Goal: Entertainment & Leisure: Browse casually

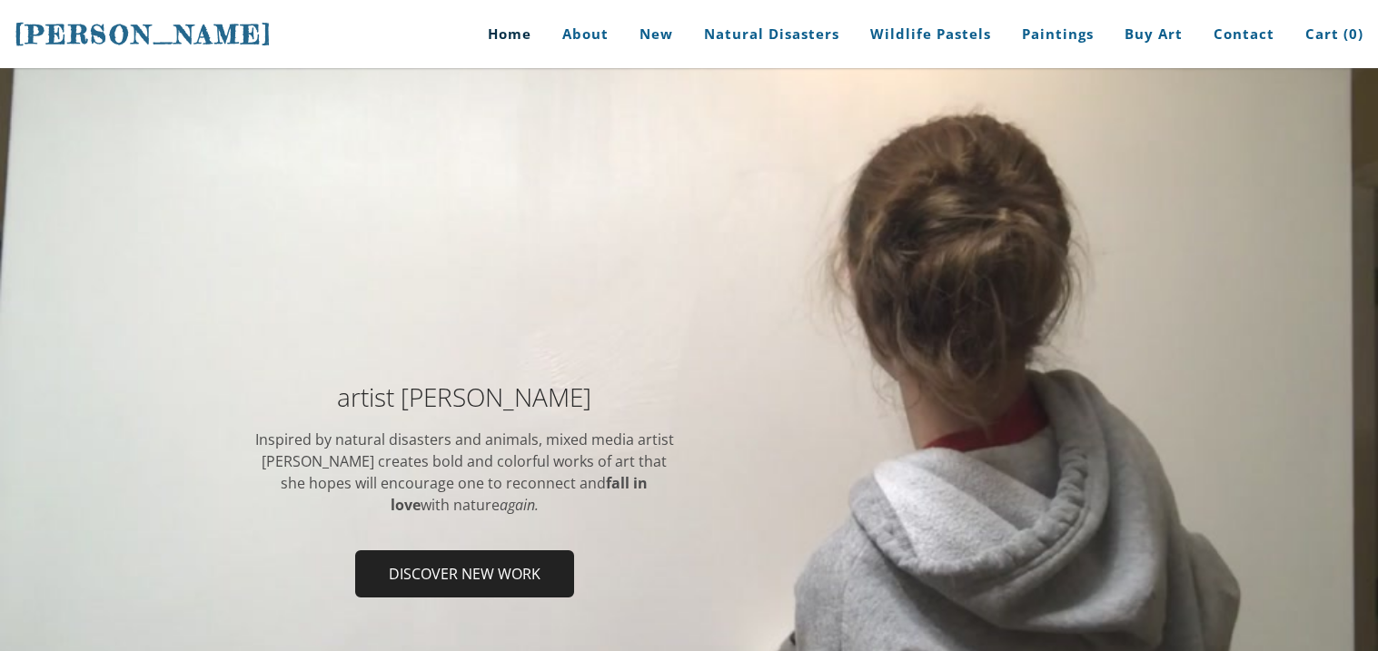
drag, startPoint x: 347, startPoint y: 393, endPoint x: 325, endPoint y: 390, distance: 22.1
click at [325, 390] on h2 "artist Stephanie Peters" at bounding box center [464, 396] width 422 height 25
drag, startPoint x: 330, startPoint y: 400, endPoint x: 340, endPoint y: 400, distance: 10.0
click at [340, 400] on h2 "artist Stephanie Peters" at bounding box center [464, 396] width 422 height 25
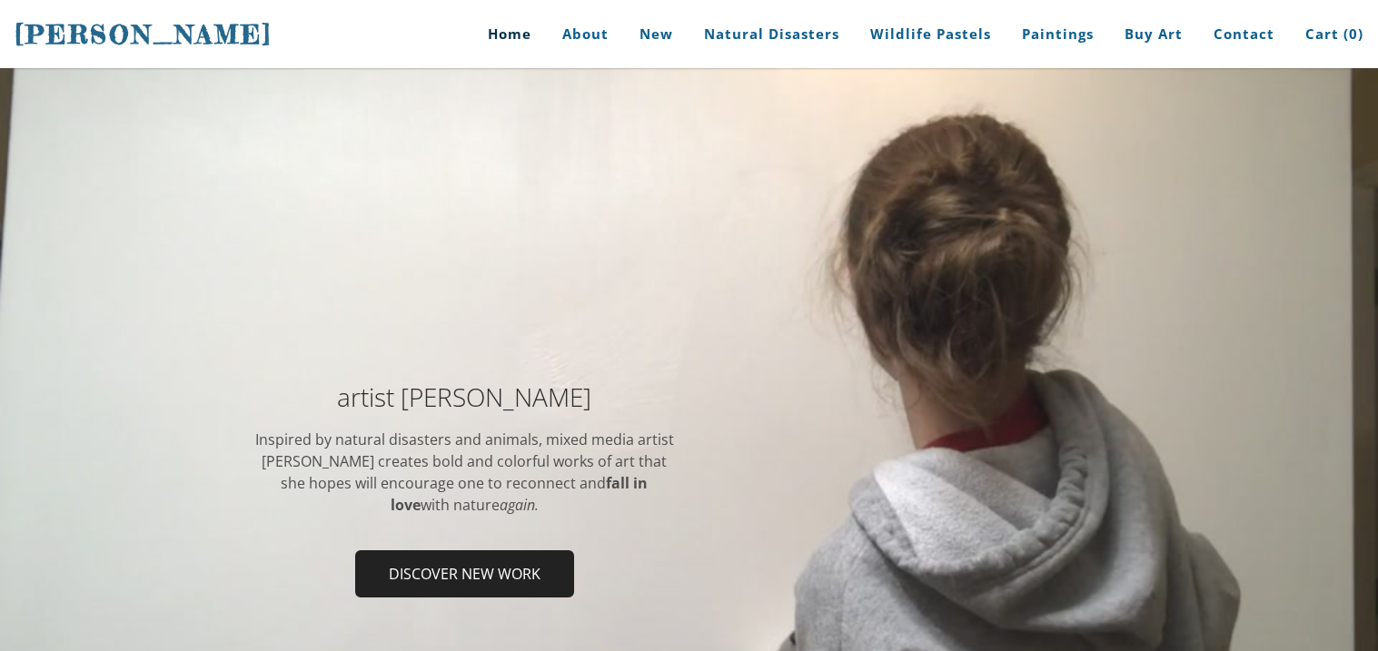
click at [340, 400] on h2 "artist Stephanie Peters" at bounding box center [464, 396] width 422 height 25
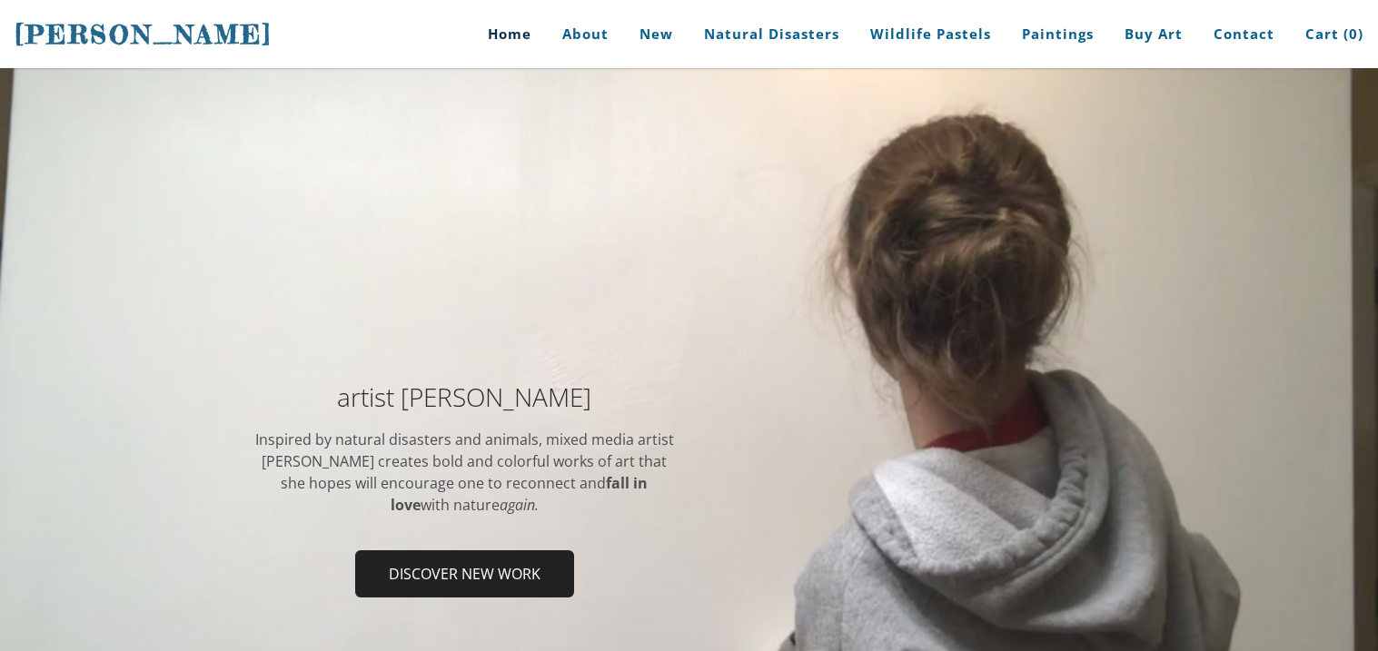
click at [340, 400] on h2 "artist Stephanie Peters" at bounding box center [464, 396] width 422 height 25
click at [538, 550] on link "Discover new work" at bounding box center [464, 573] width 219 height 47
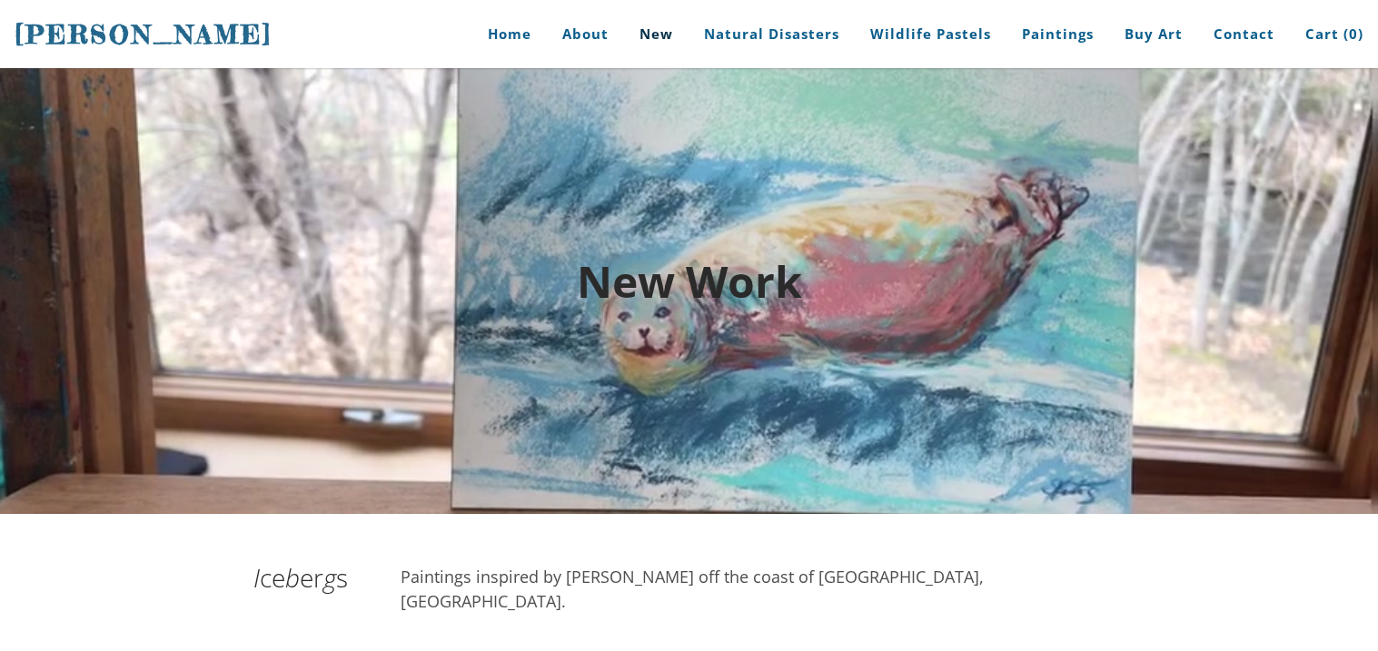
scroll to position [10, 0]
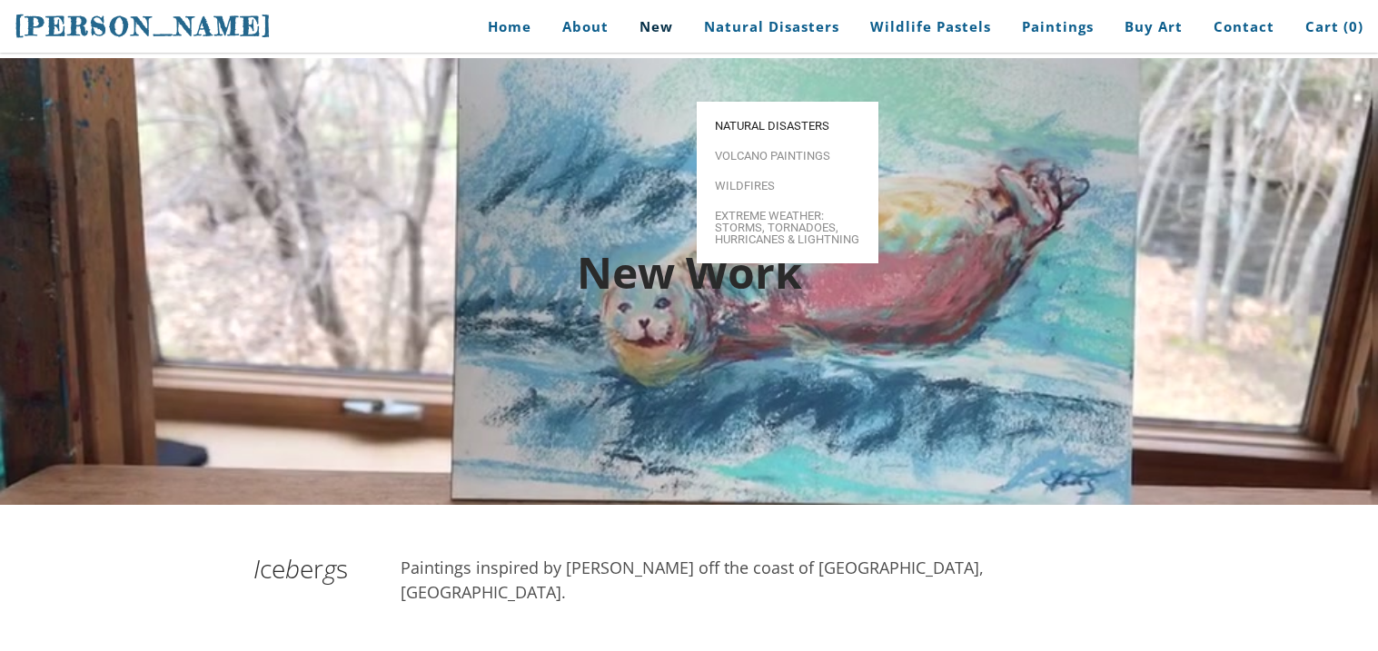
click at [751, 120] on span "Natural Disasters" at bounding box center [787, 126] width 145 height 12
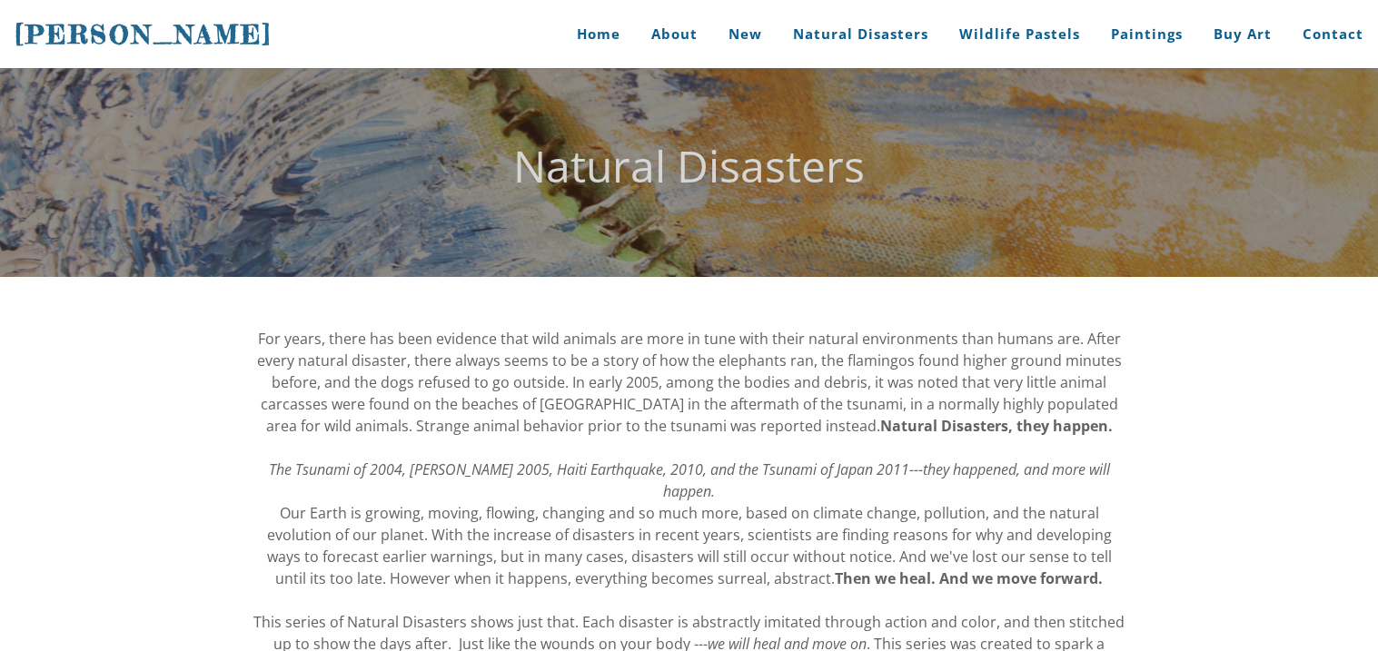
click at [751, 74] on div "Natural Disasters" at bounding box center [689, 172] width 1378 height 209
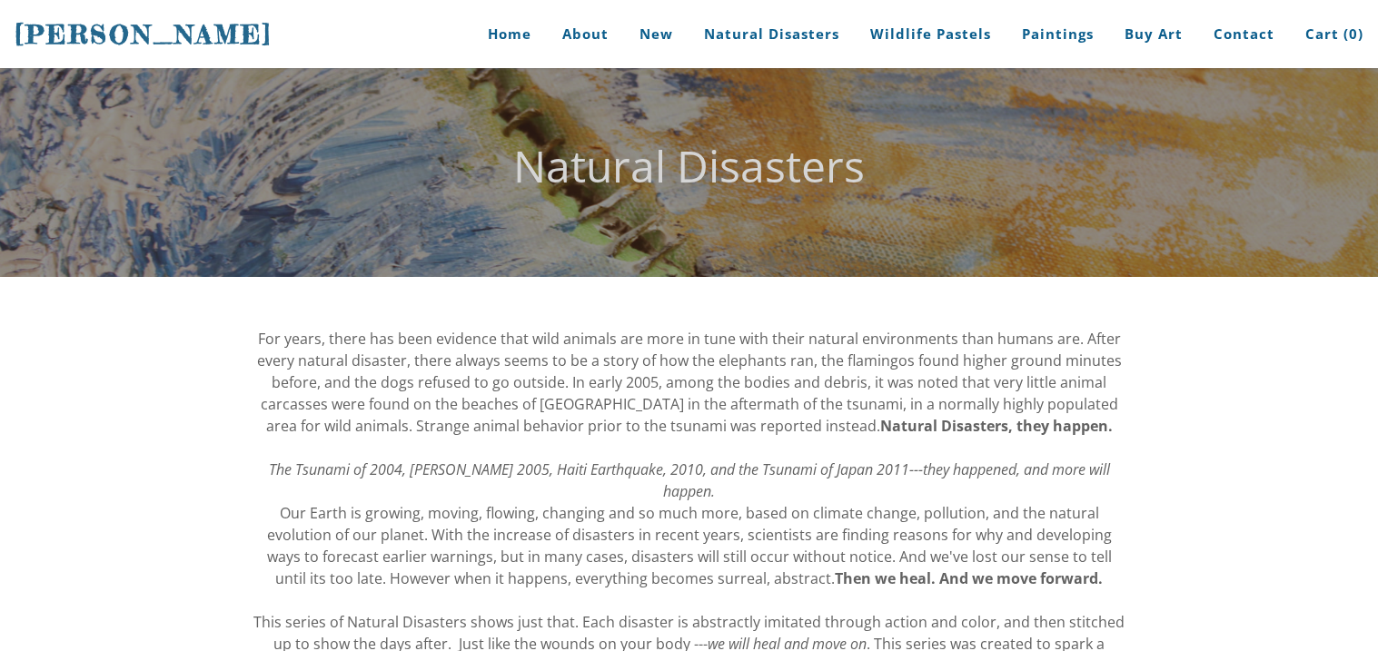
click at [751, 74] on div "Natural Disasters" at bounding box center [689, 172] width 1378 height 209
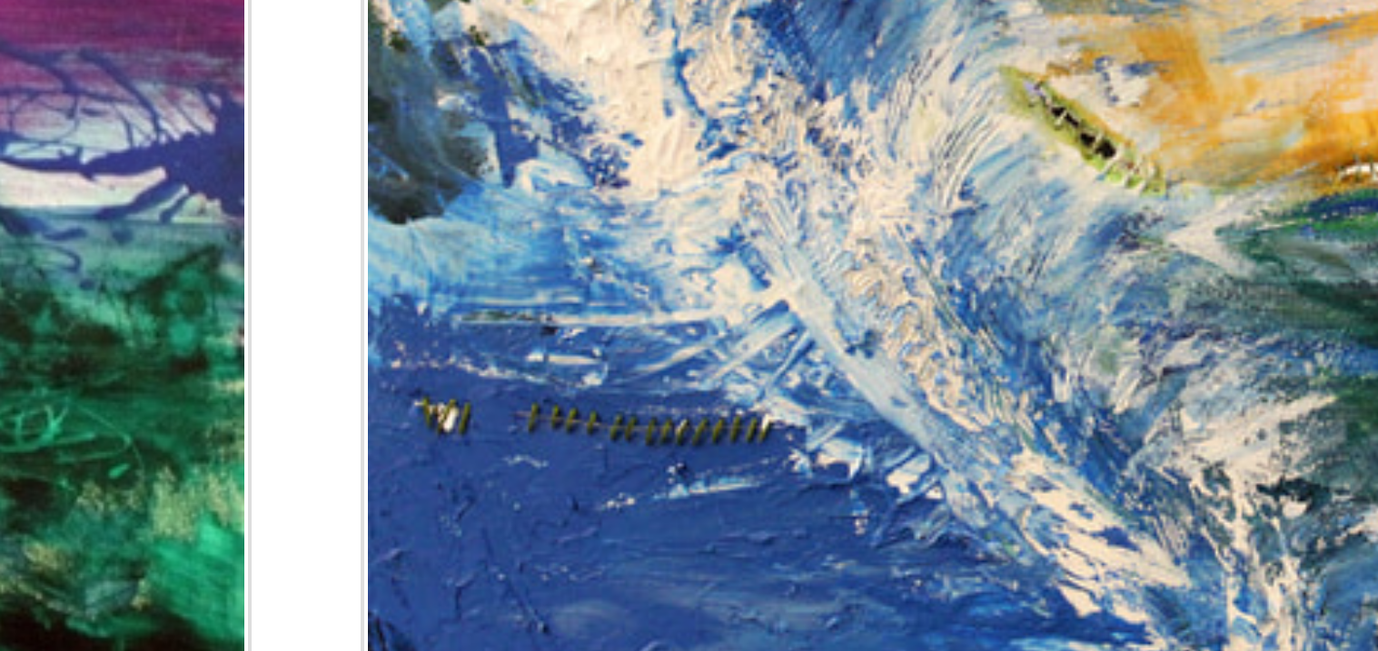
scroll to position [622, 0]
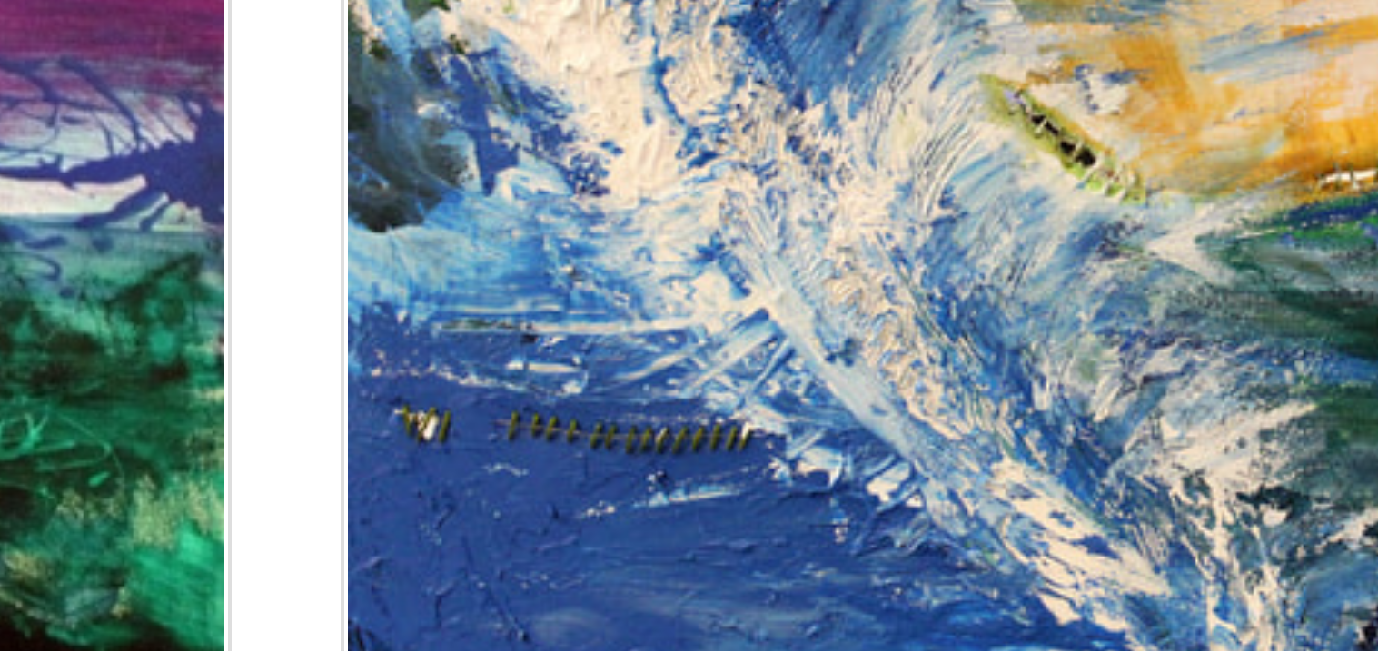
click at [734, 361] on img at bounding box center [893, 309] width 461 height 309
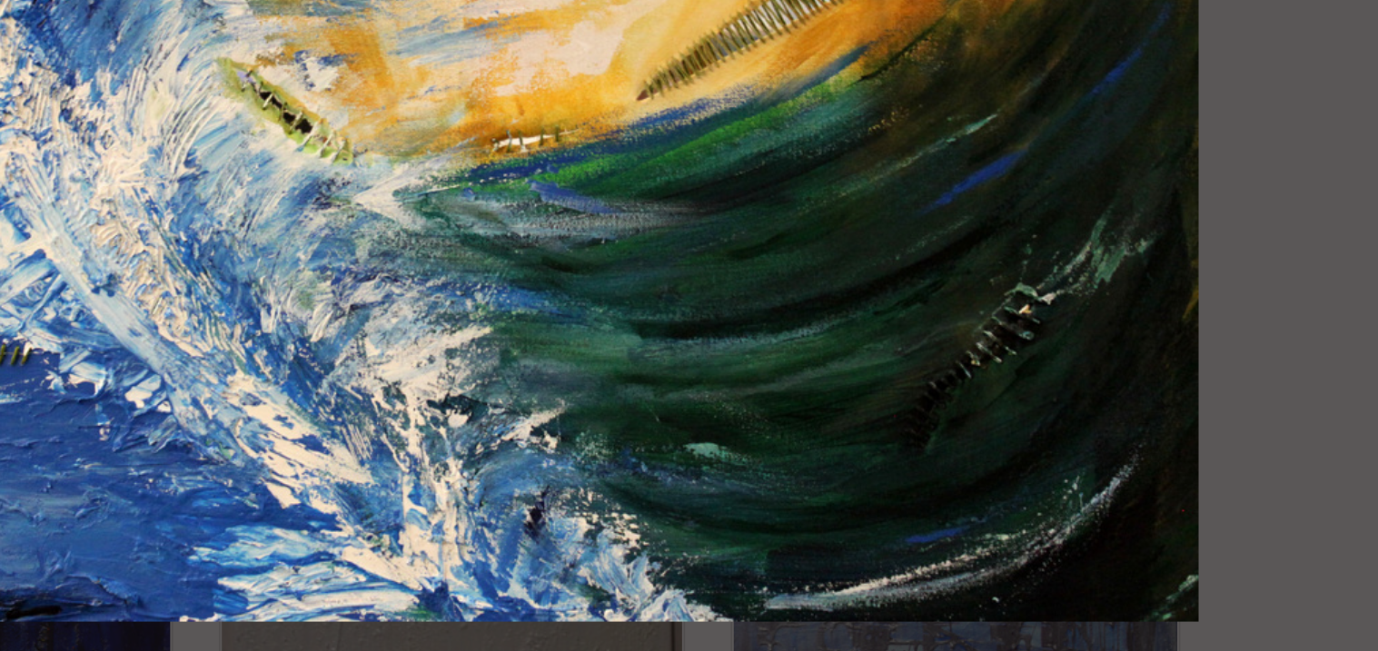
scroll to position [617, 0]
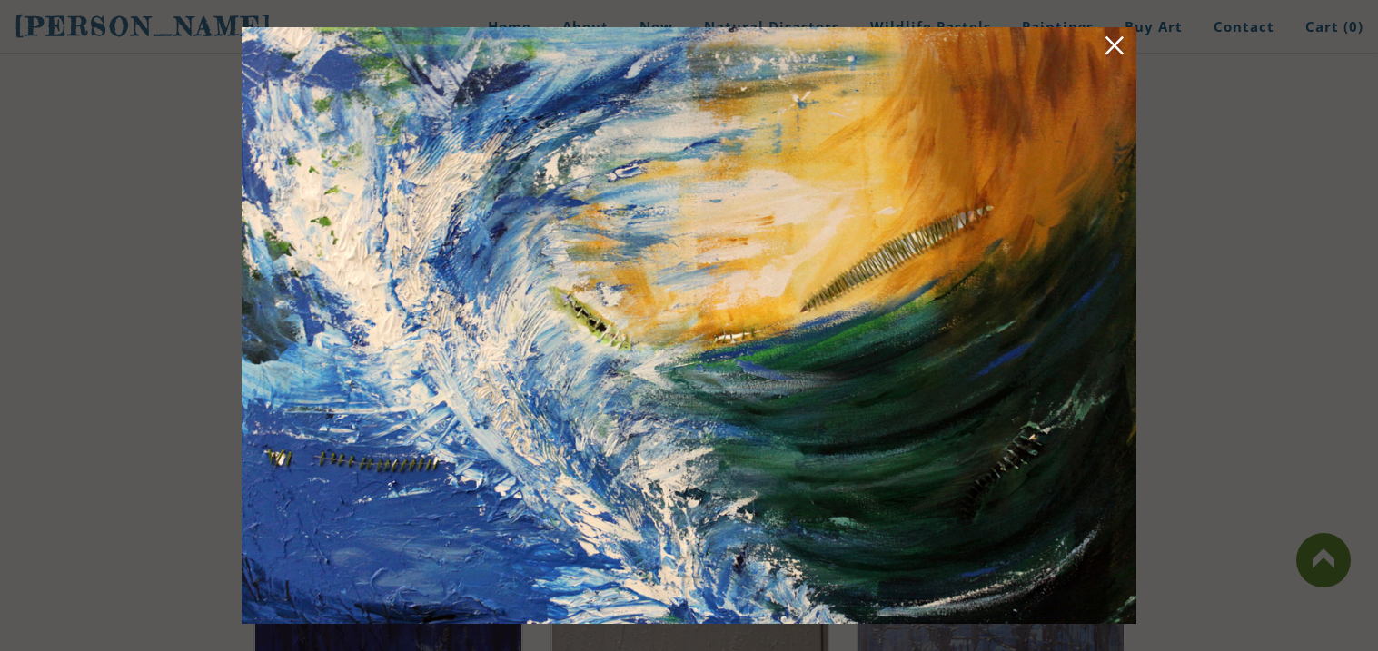
click at [1115, 44] on link at bounding box center [1113, 49] width 25 height 28
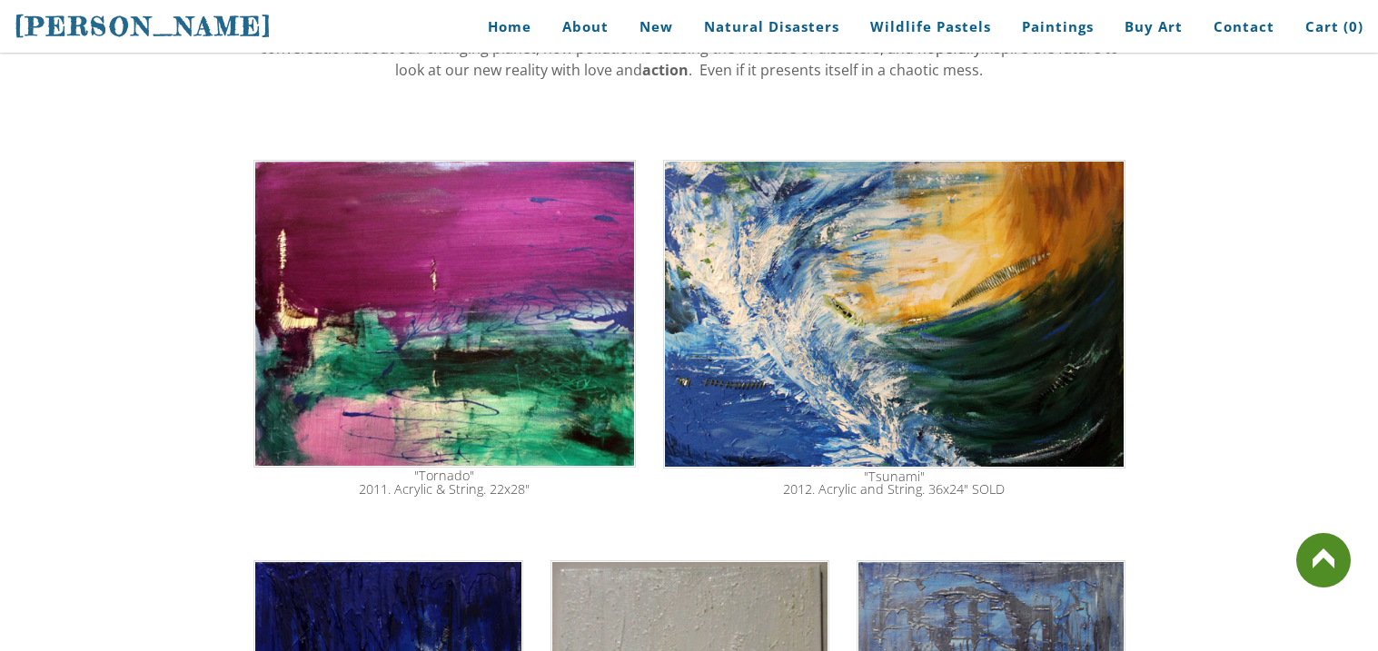
click at [466, 370] on img at bounding box center [444, 314] width 383 height 308
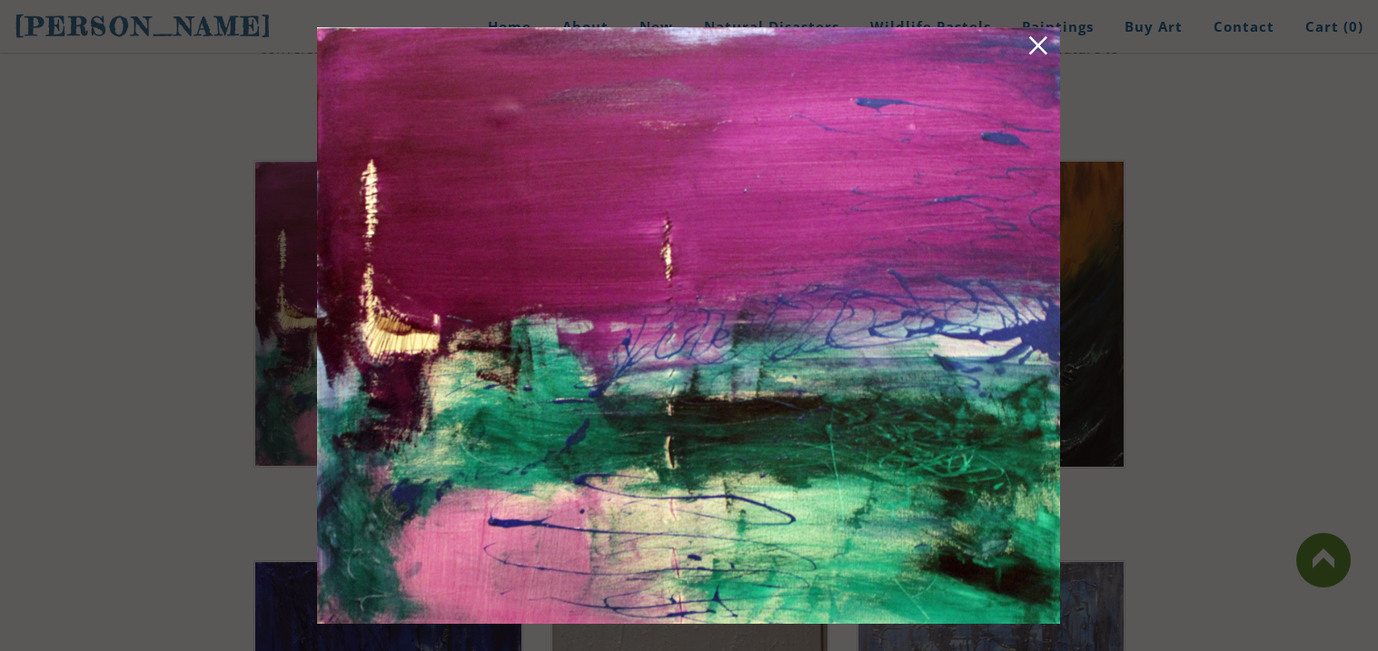
click at [1039, 45] on link at bounding box center [1037, 49] width 25 height 28
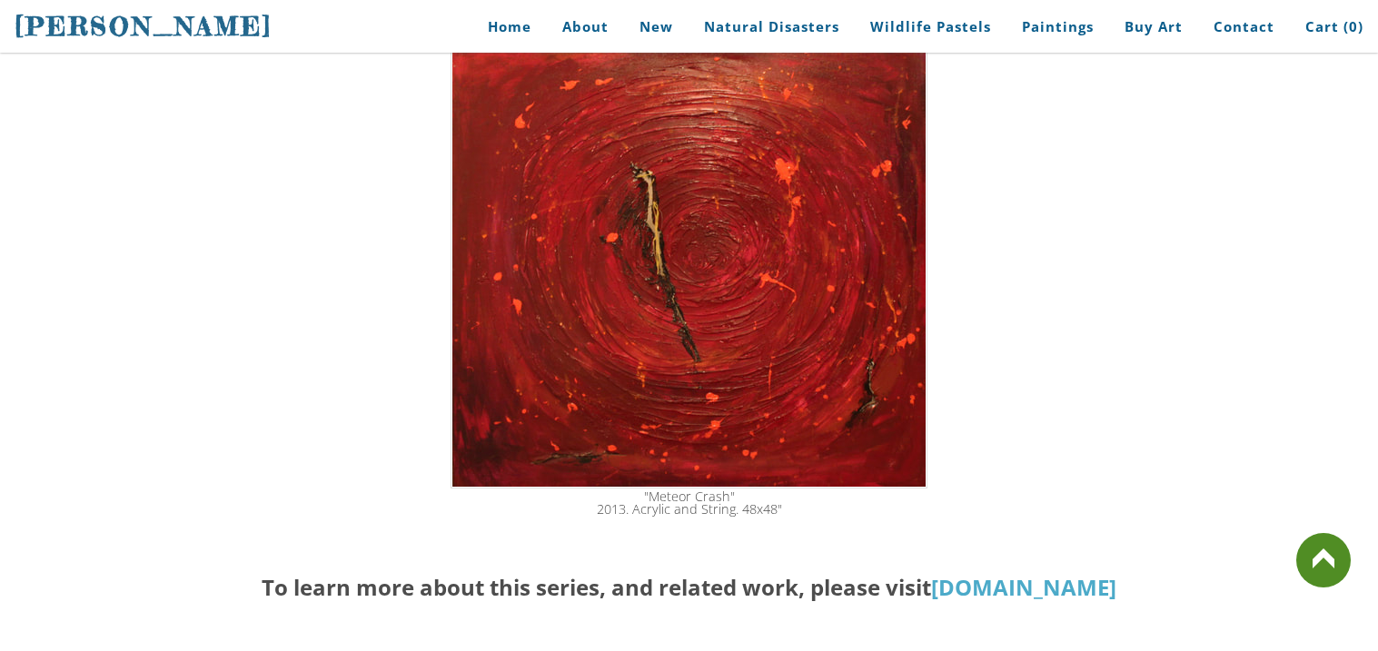
scroll to position [3105, 0]
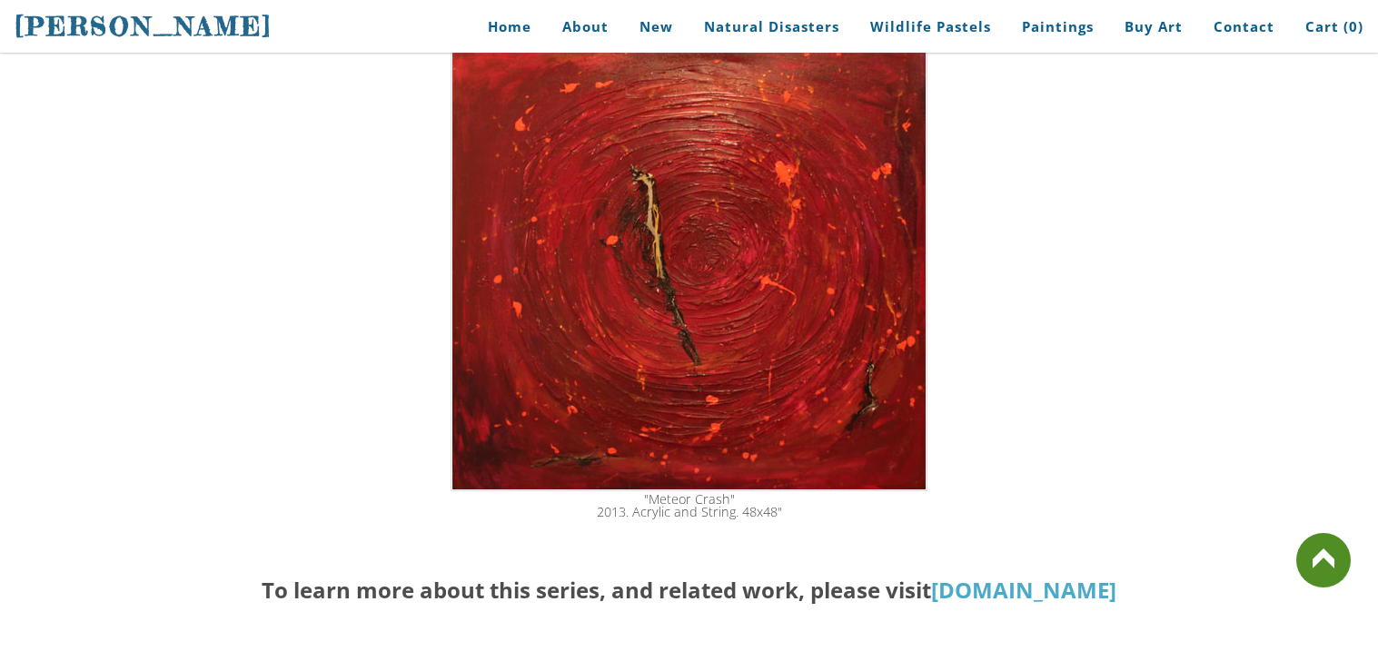
click at [893, 277] on img at bounding box center [688, 254] width 477 height 474
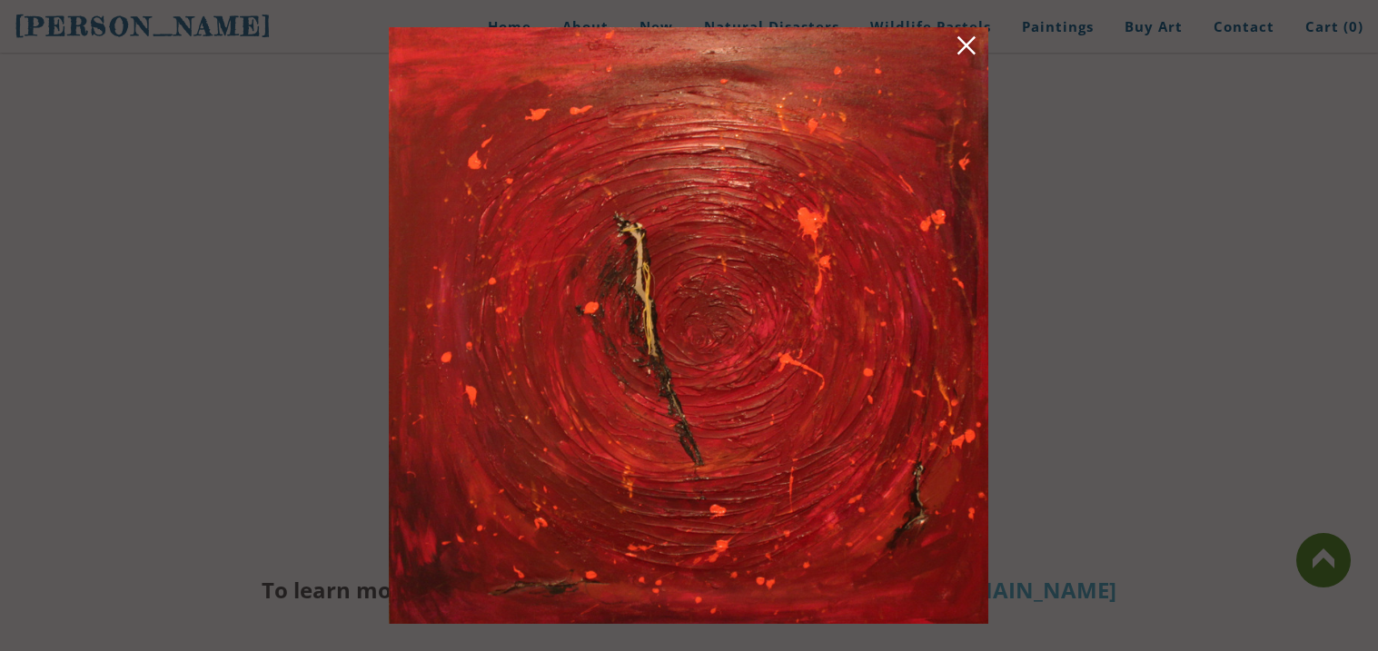
click at [976, 37] on link at bounding box center [965, 49] width 25 height 28
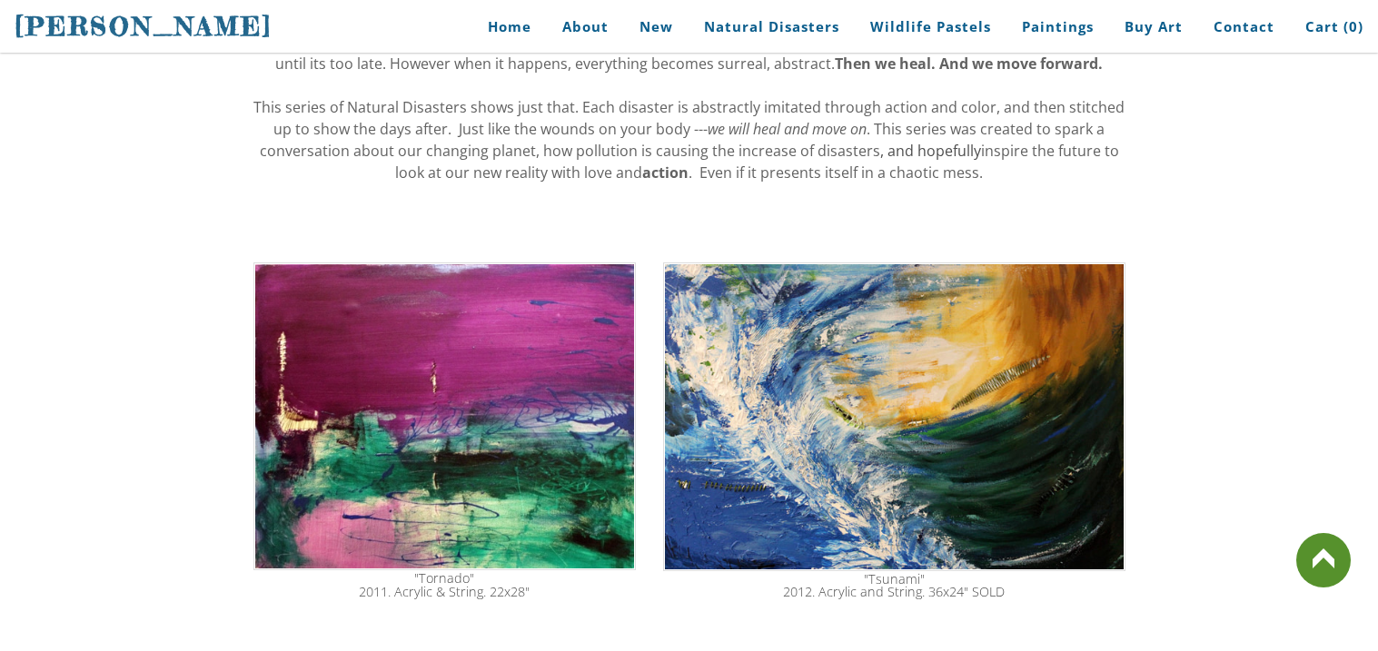
scroll to position [518, 0]
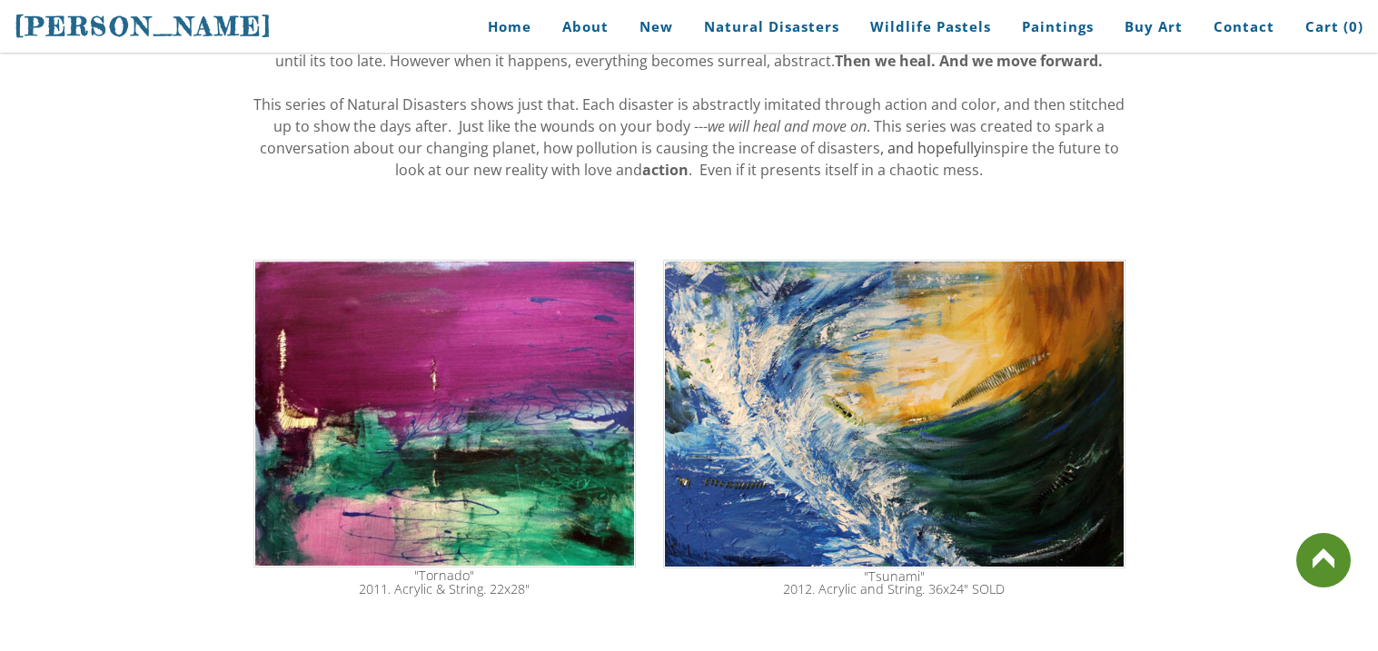
click at [987, 459] on img at bounding box center [893, 414] width 461 height 309
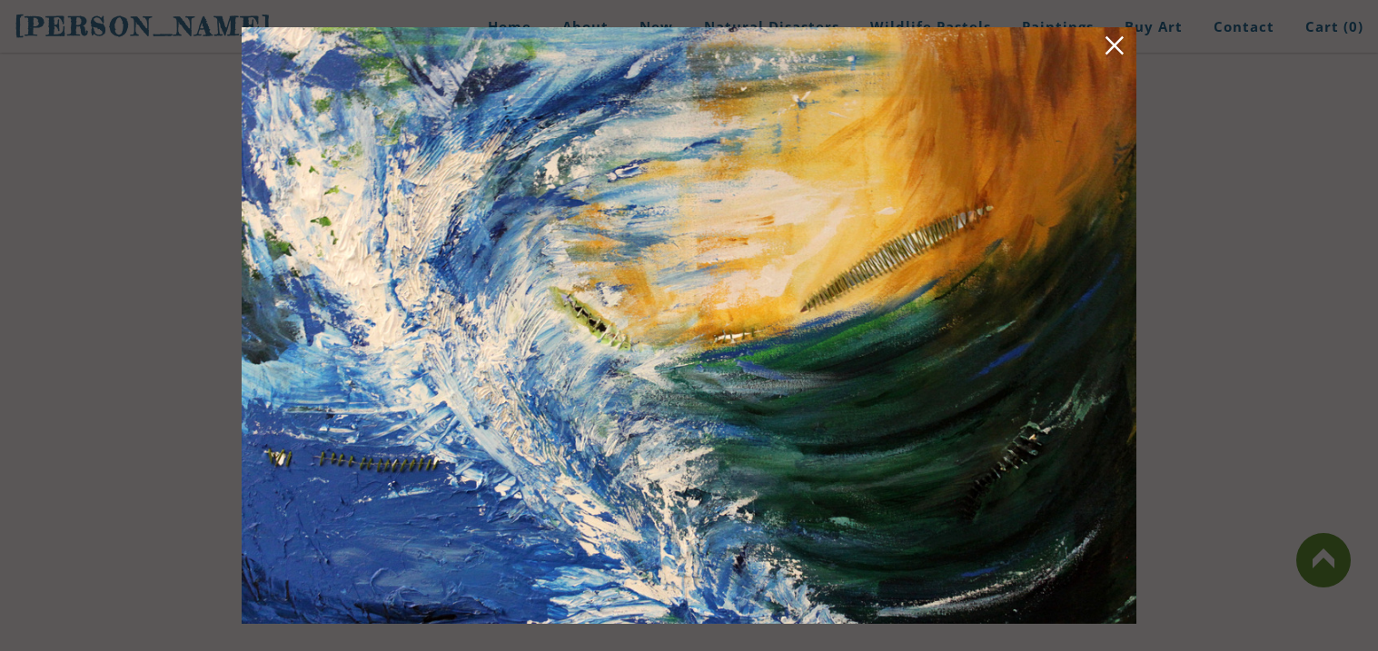
click at [1121, 42] on link at bounding box center [1113, 49] width 25 height 28
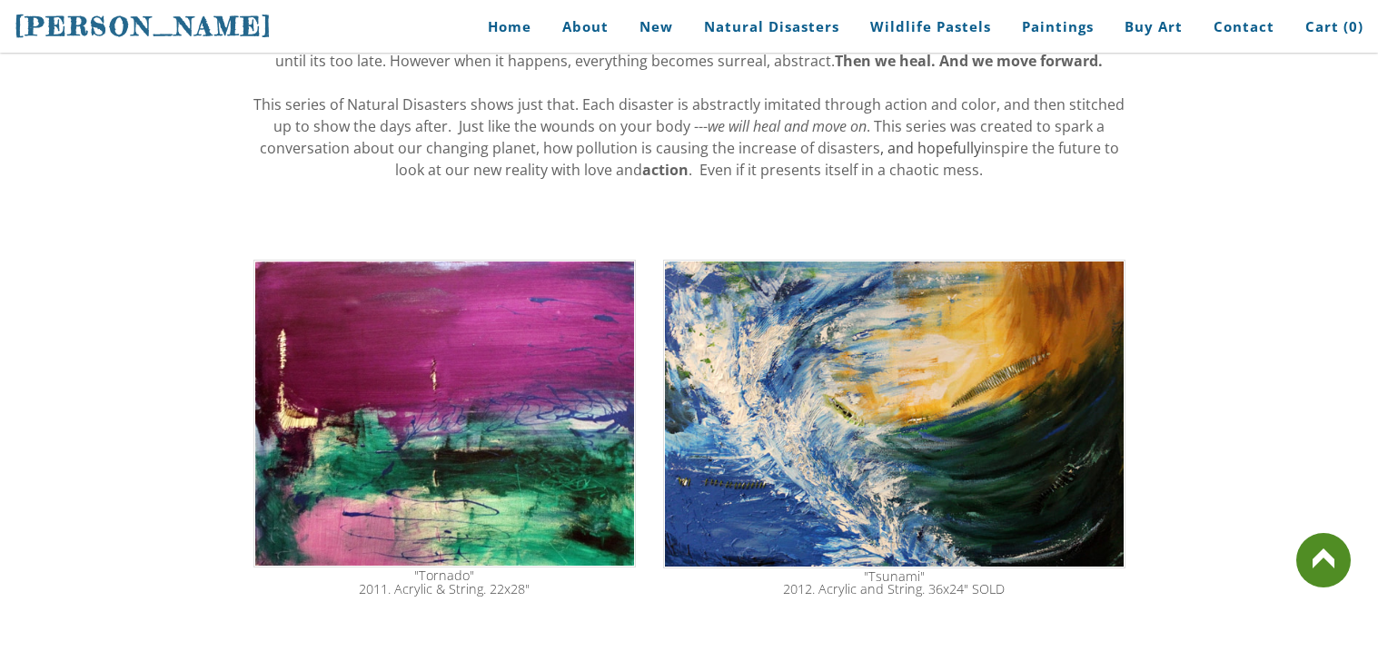
click at [430, 444] on img at bounding box center [444, 414] width 383 height 308
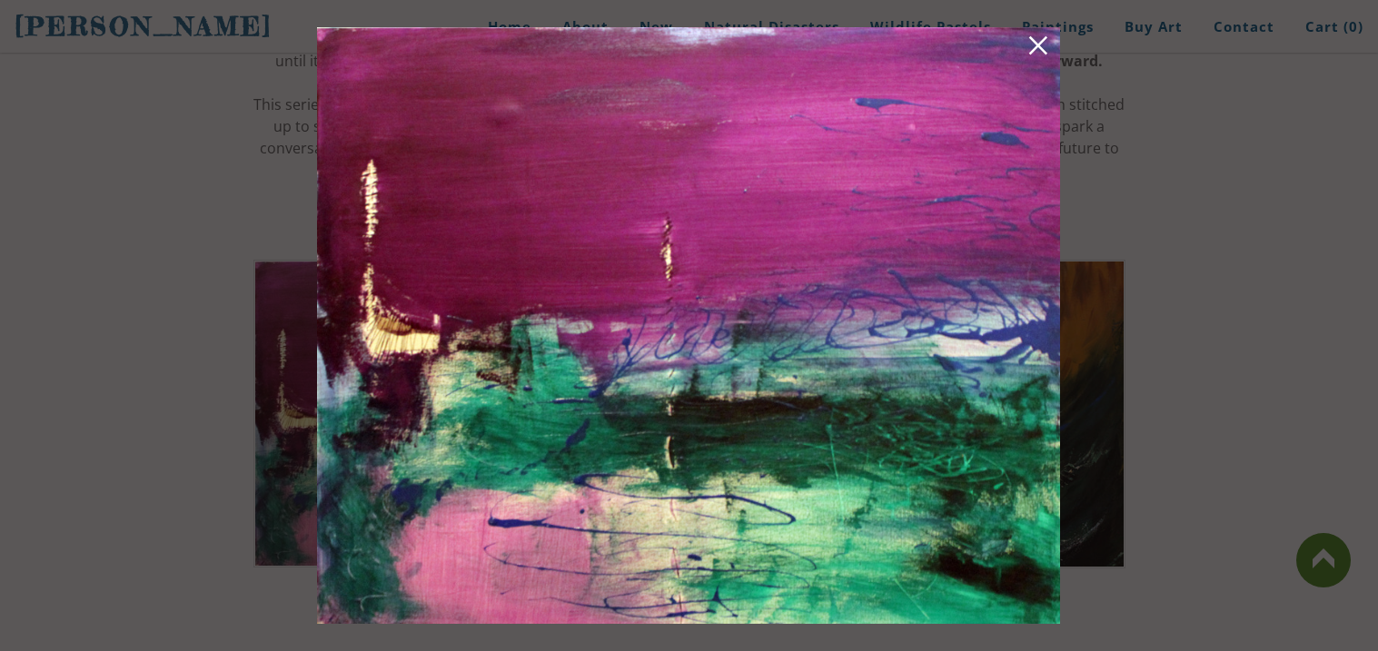
click at [1040, 38] on link at bounding box center [1037, 49] width 25 height 28
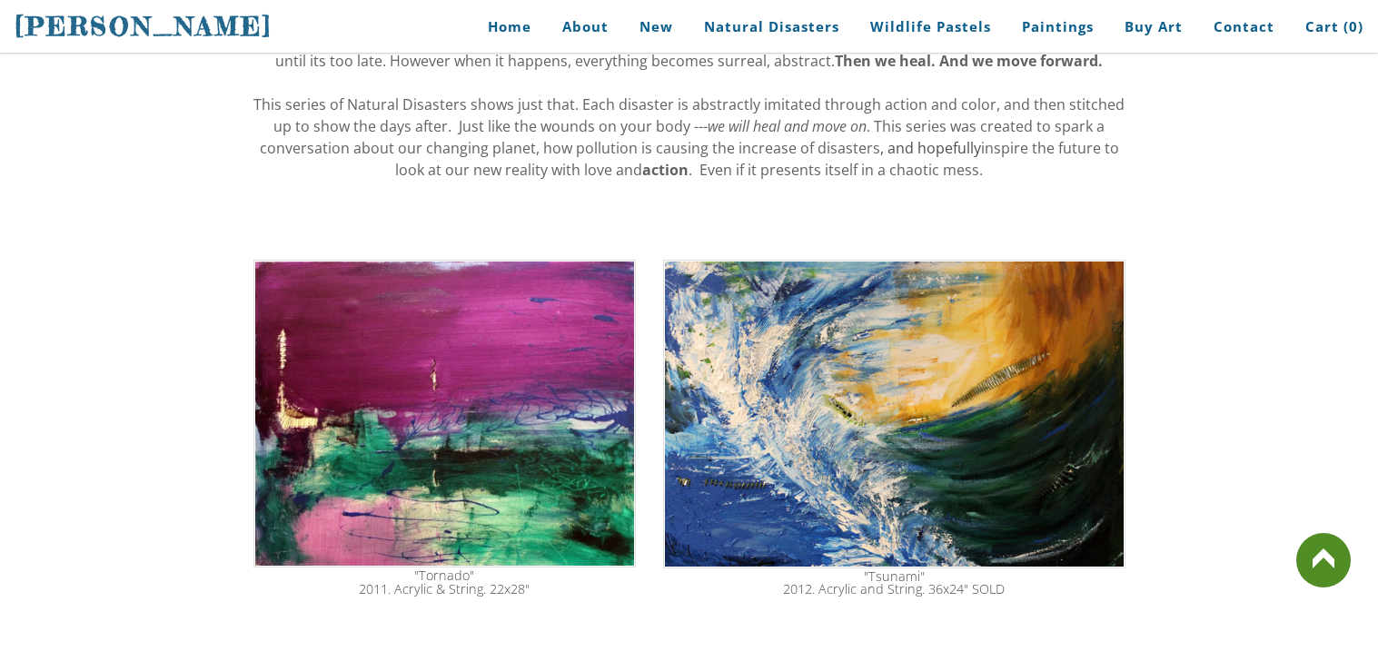
click at [845, 298] on img at bounding box center [893, 414] width 461 height 309
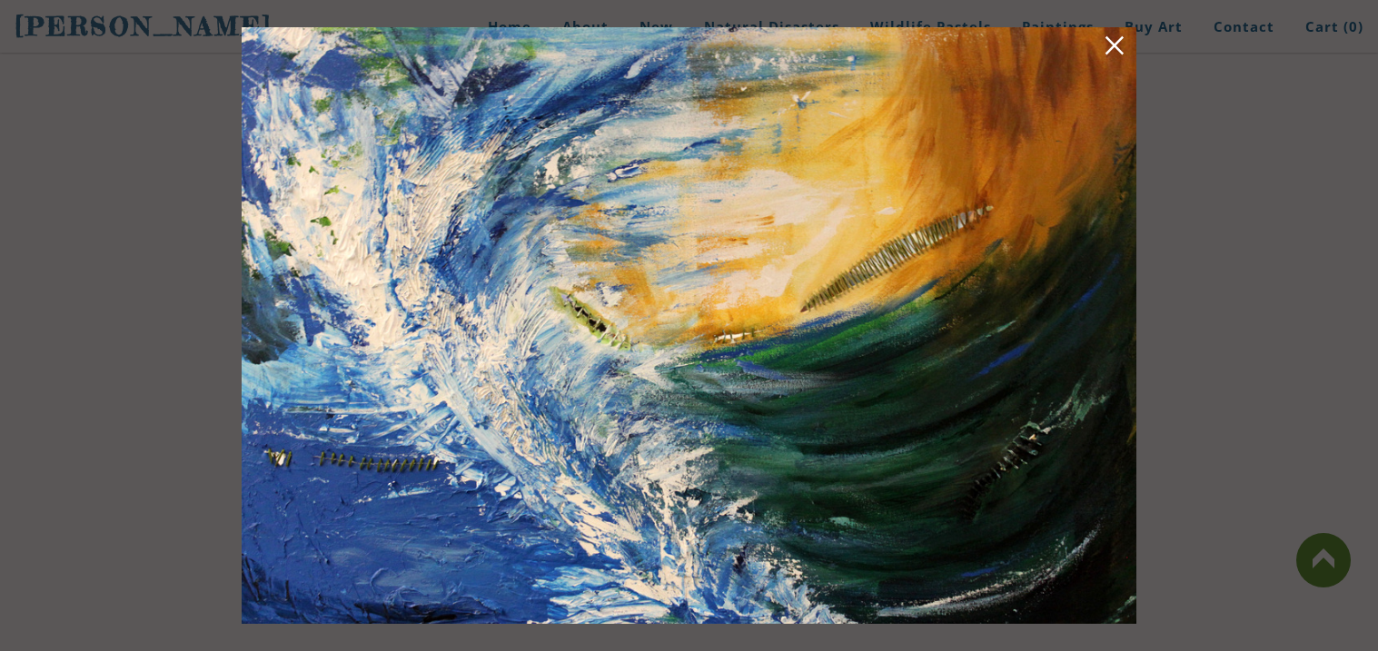
click at [1112, 38] on link at bounding box center [1113, 49] width 25 height 28
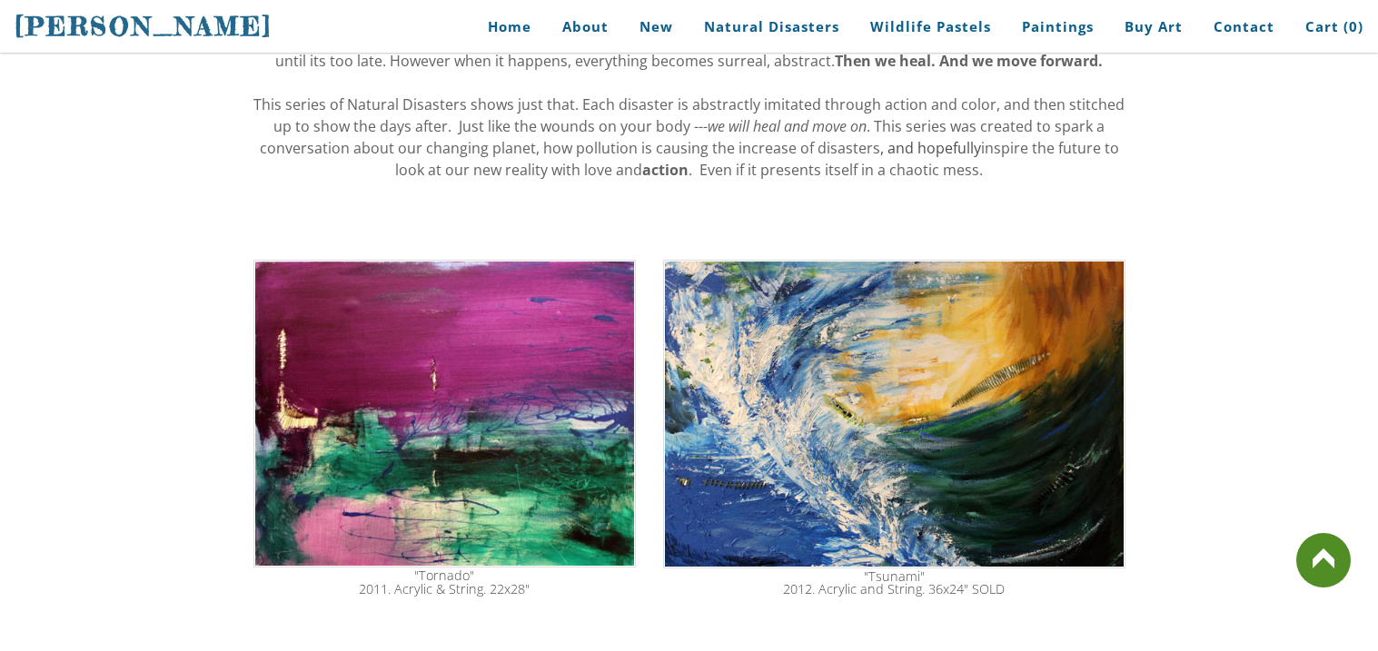
click at [413, 371] on img at bounding box center [444, 414] width 383 height 308
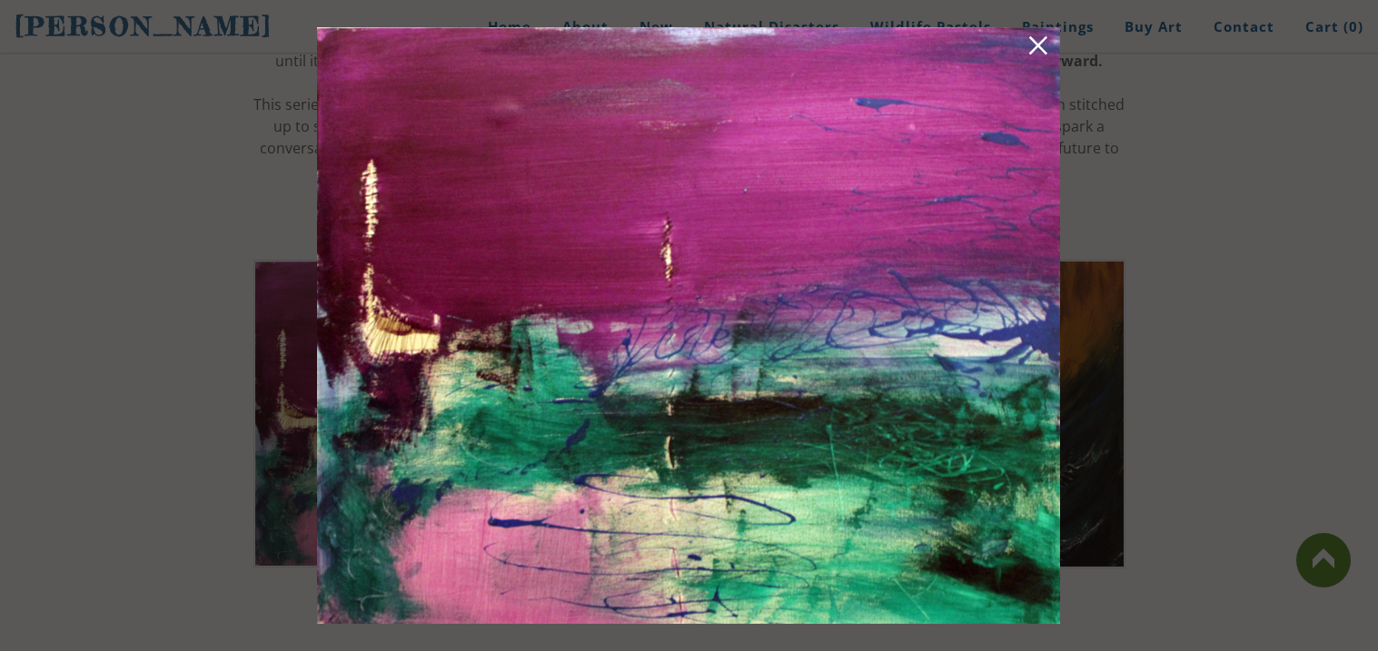
click at [1047, 45] on link at bounding box center [1037, 49] width 25 height 28
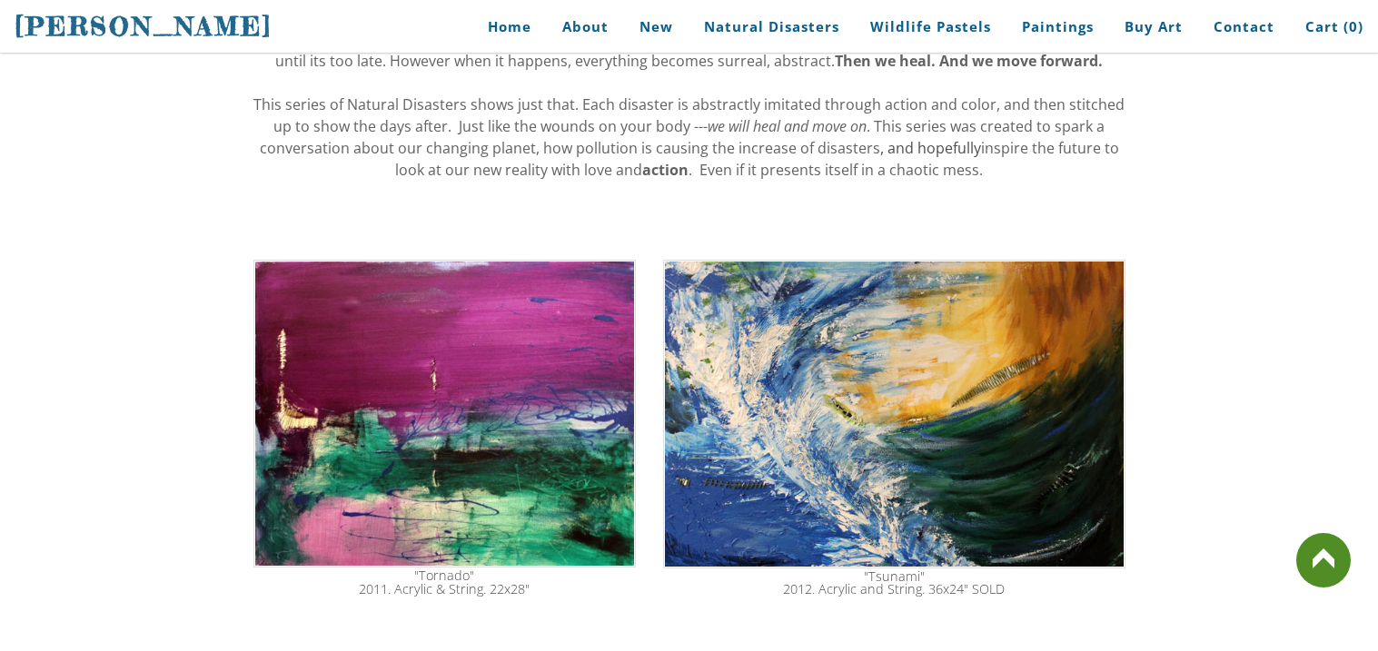
click at [856, 318] on img at bounding box center [893, 414] width 461 height 309
